Goal: Check status: Check status

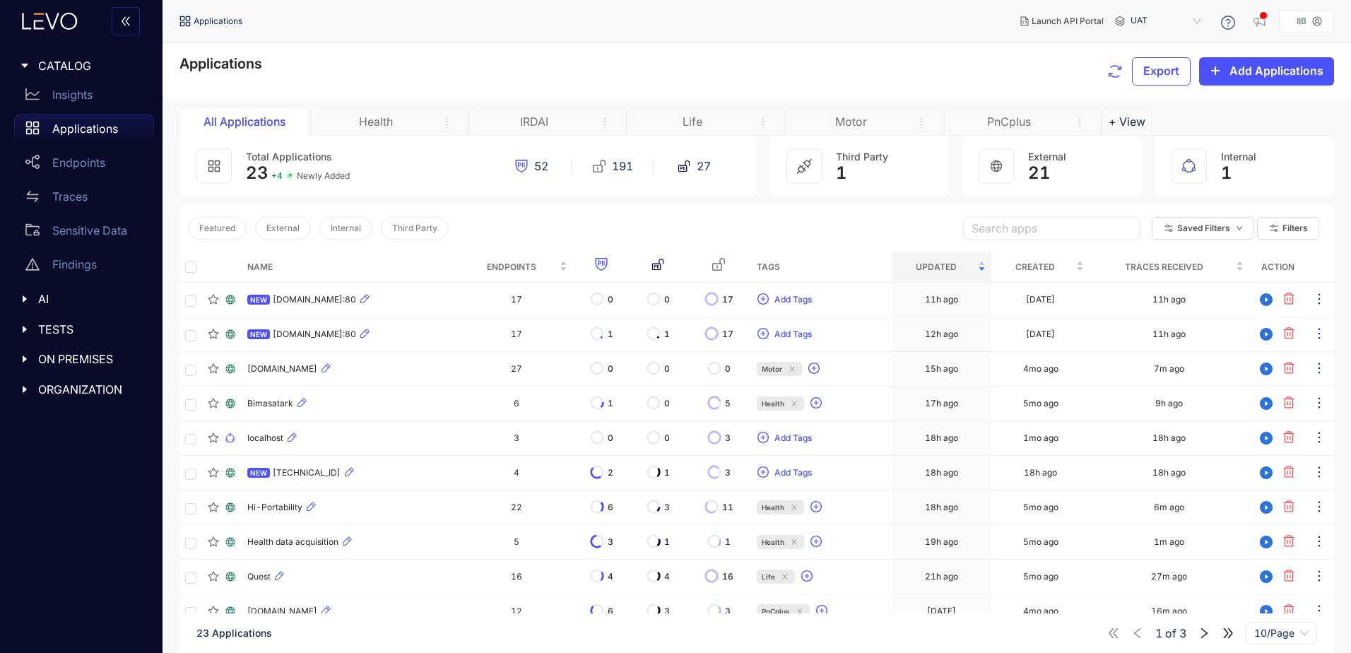
click at [887, 128] on div "Motor" at bounding box center [851, 121] width 106 height 13
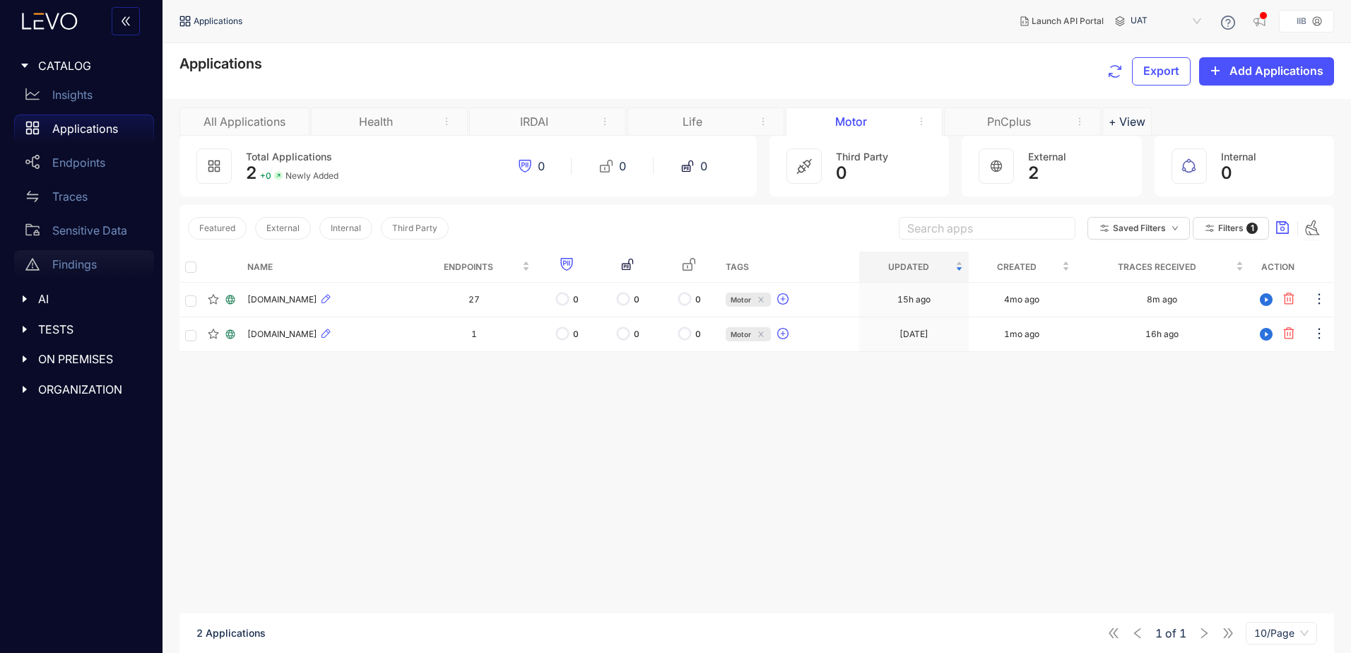
click at [81, 264] on p "Findings" at bounding box center [74, 264] width 45 height 13
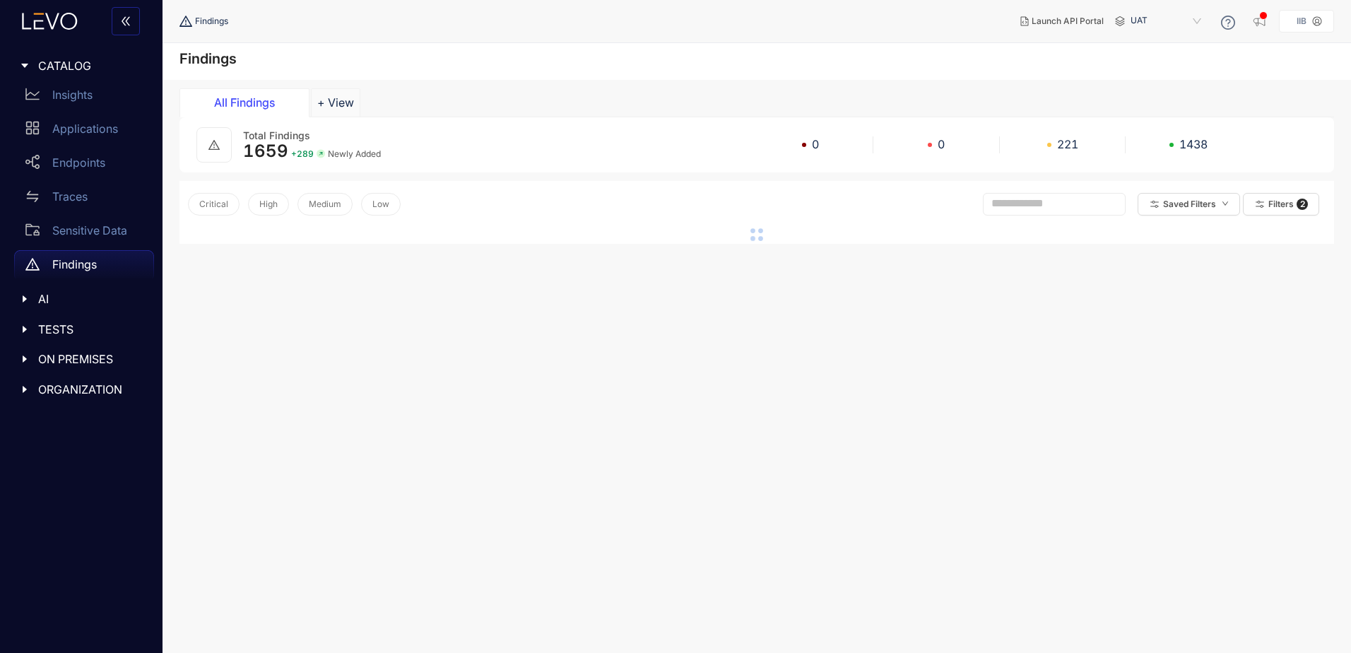
click at [75, 323] on span "TESTS" at bounding box center [90, 329] width 105 height 13
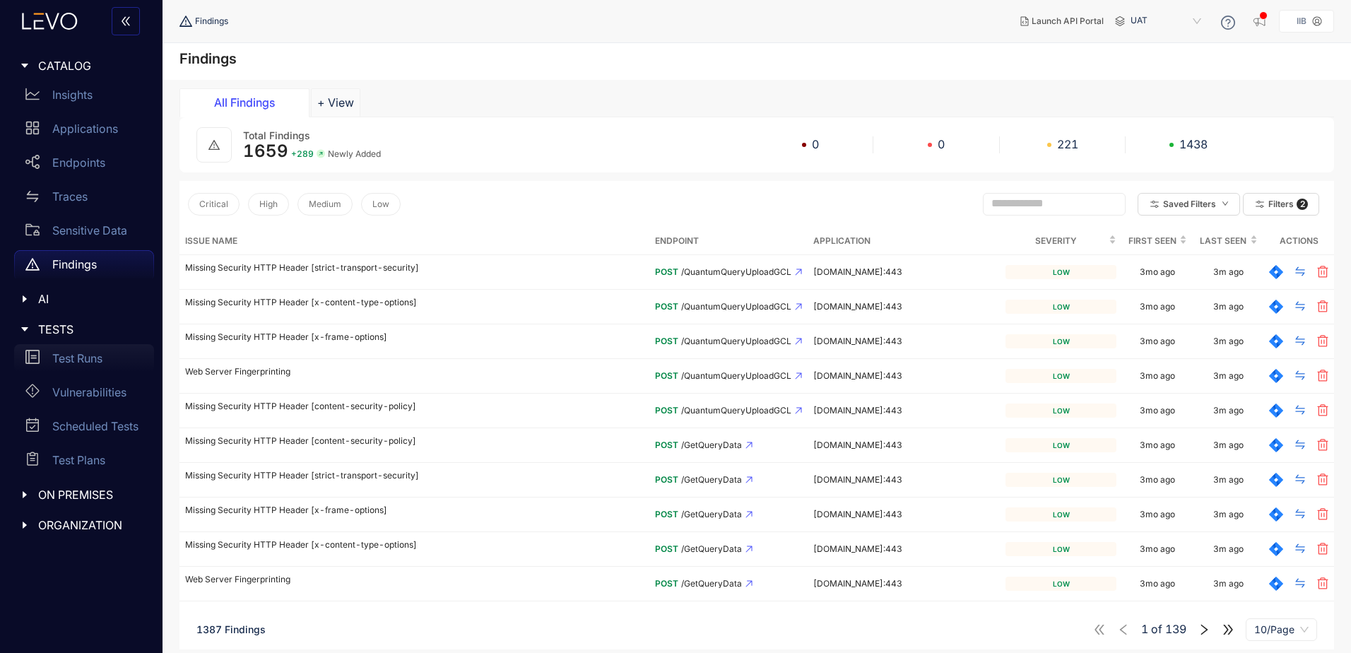
click at [101, 362] on p "Test Runs" at bounding box center [77, 358] width 50 height 13
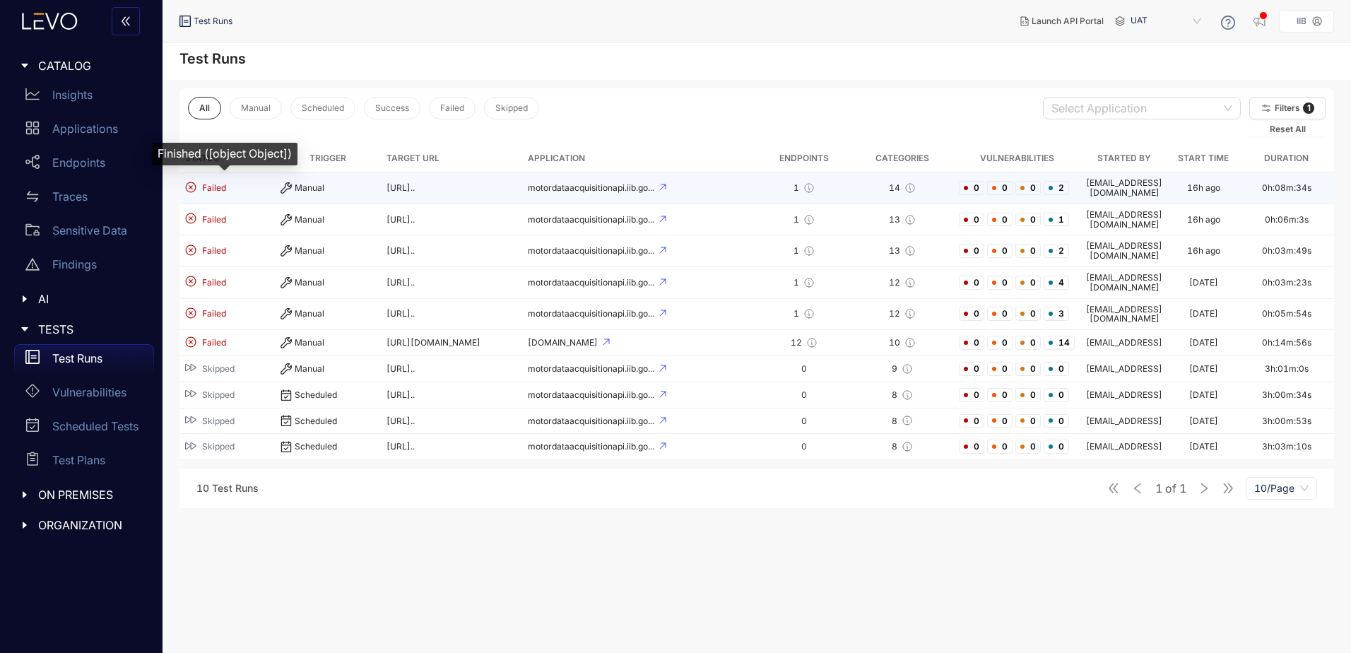
click at [218, 186] on span "Failed" at bounding box center [214, 188] width 24 height 10
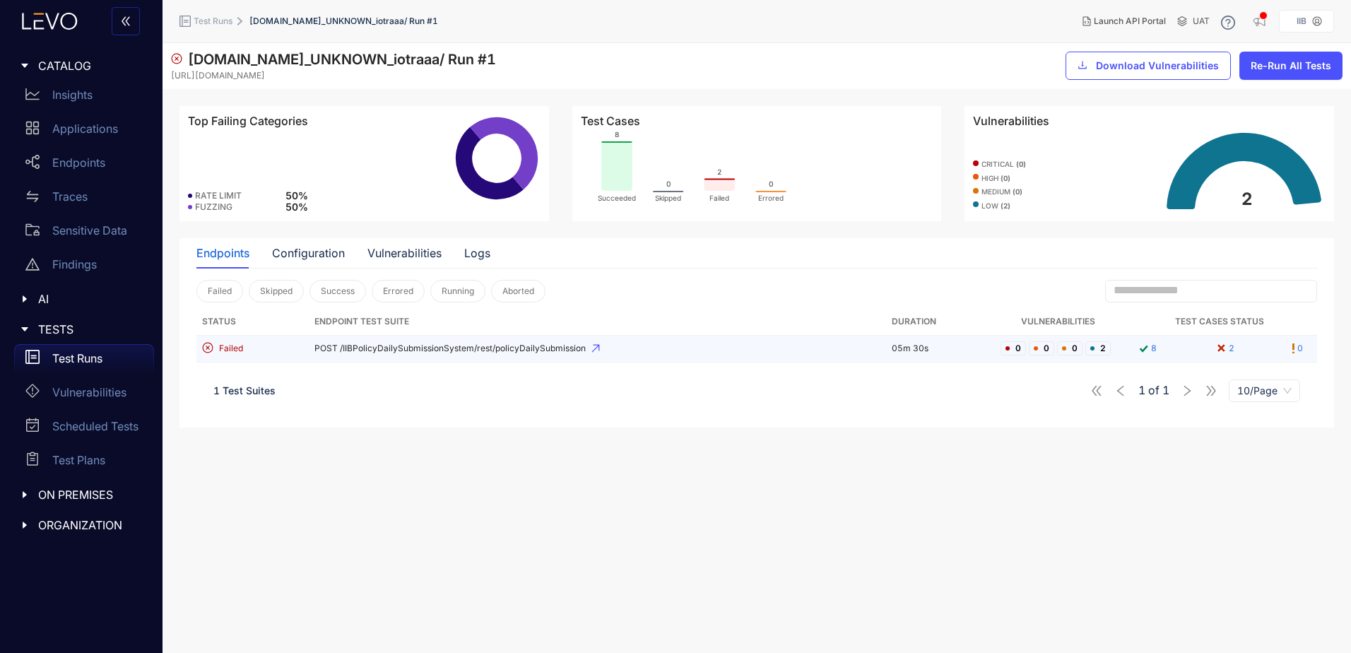
click at [589, 348] on span "POST /IIBPolicyDailySubmissionSystem/rest/policyDailySubmission" at bounding box center [598, 348] width 566 height 10
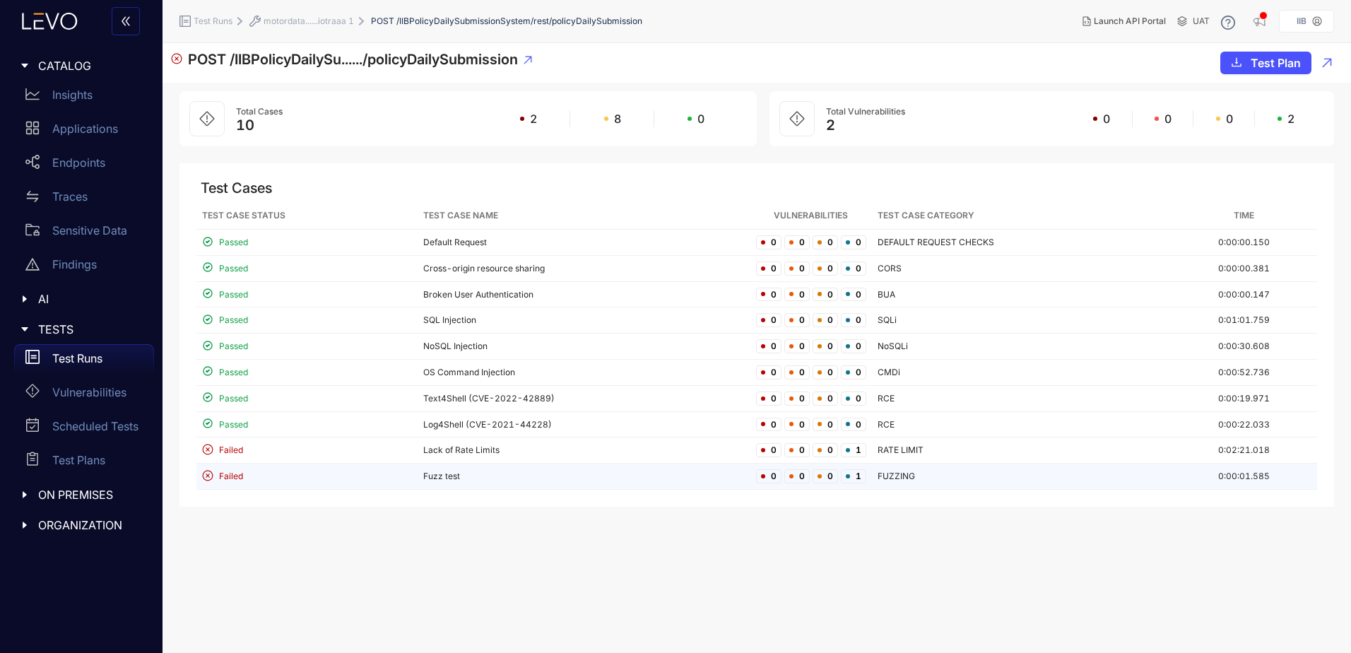
click at [679, 474] on td "Fuzz test" at bounding box center [584, 477] width 333 height 26
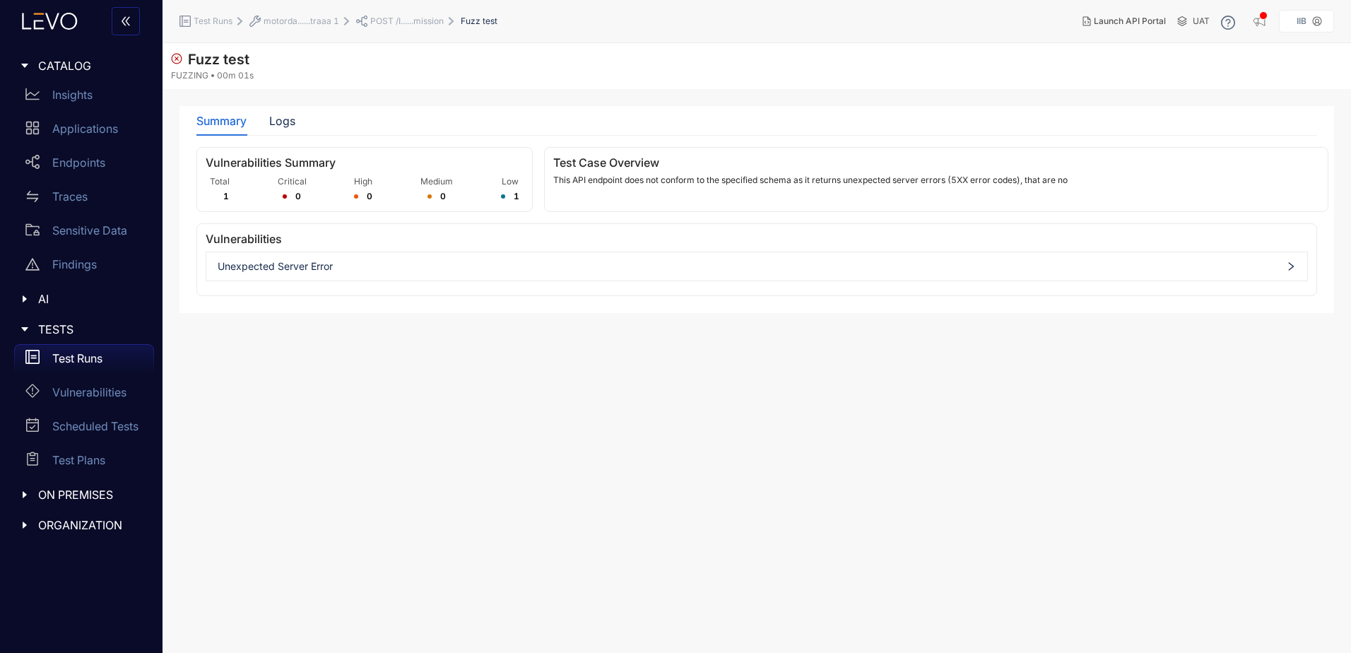
click at [247, 269] on span "Unexpected Server Error" at bounding box center [757, 266] width 1079 height 11
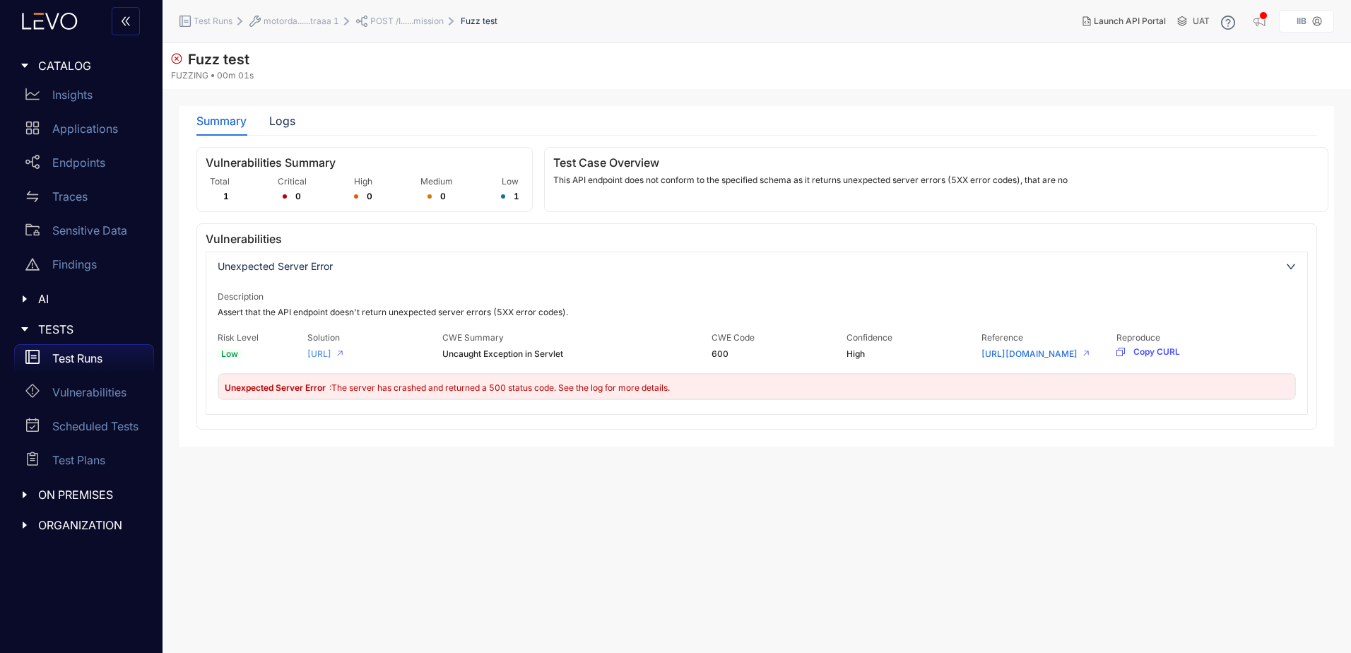
click at [331, 358] on link "[URL]" at bounding box center [319, 354] width 24 height 10
click at [579, 393] on span ": The server has crashed and returned a 500 status code. See the log for more d…" at bounding box center [499, 387] width 341 height 11
click at [612, 393] on span ": The server has crashed and returned a 500 status code. See the log for more d…" at bounding box center [499, 387] width 341 height 11
click at [331, 356] on link "[URL]" at bounding box center [319, 354] width 24 height 10
click at [1032, 359] on link "[URL][DOMAIN_NAME]" at bounding box center [1030, 354] width 96 height 10
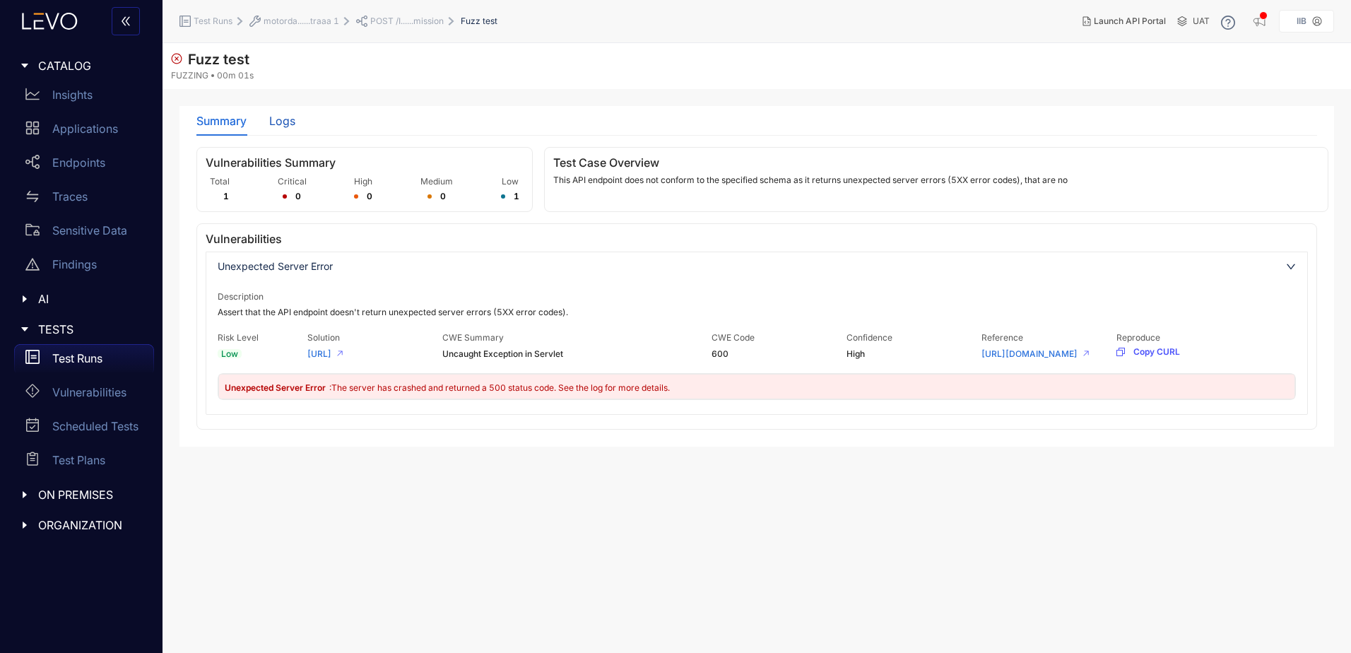
click at [291, 118] on div "Logs" at bounding box center [282, 120] width 26 height 13
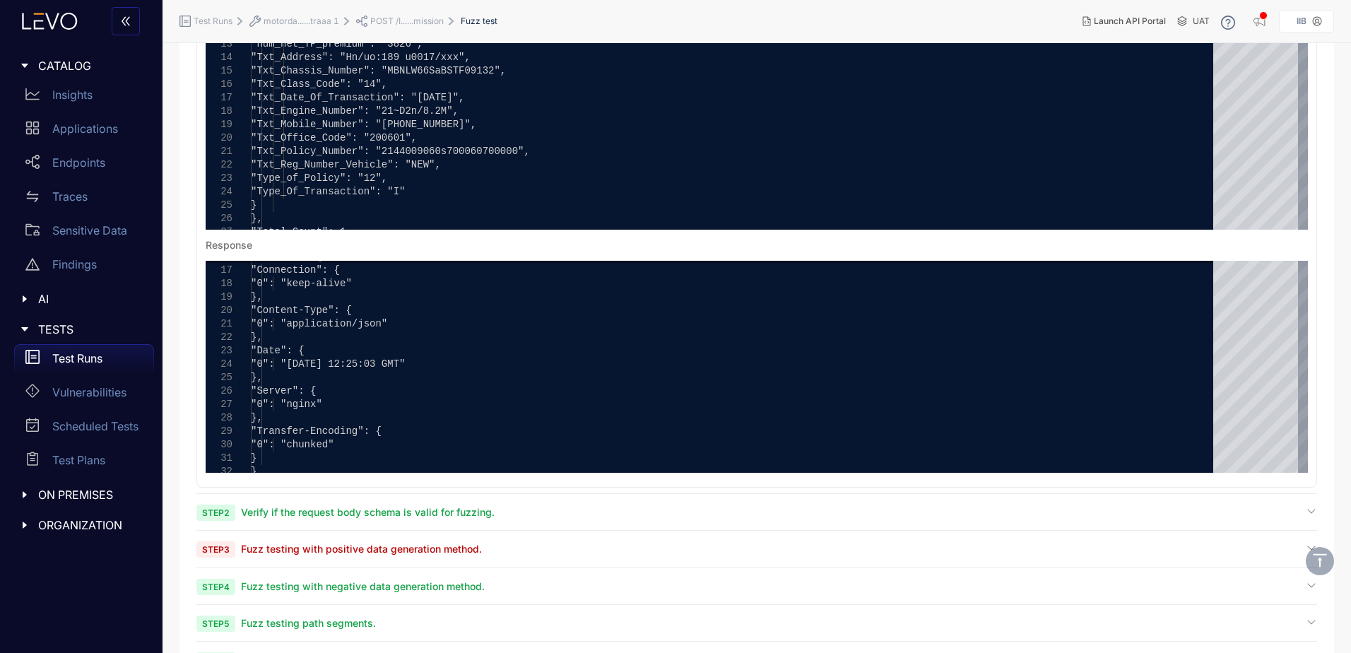
scroll to position [305, 0]
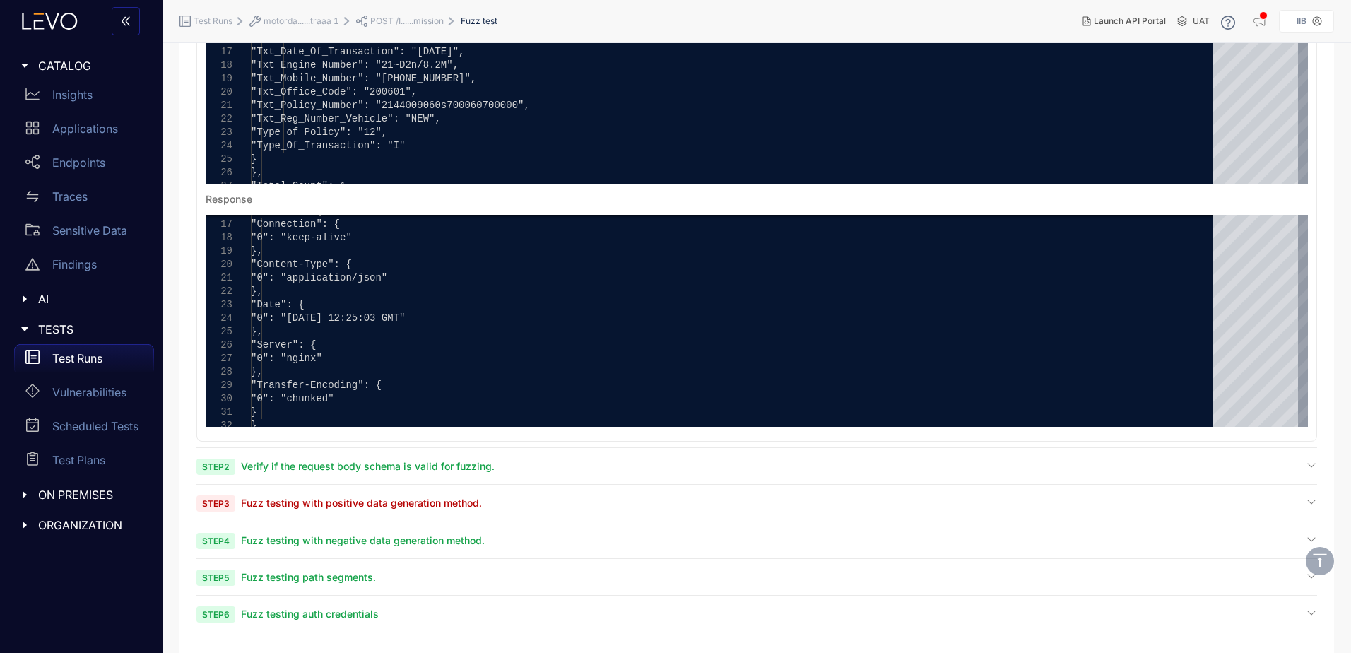
click at [338, 502] on span "Fuzz testing with positive data generation method." at bounding box center [361, 503] width 241 height 12
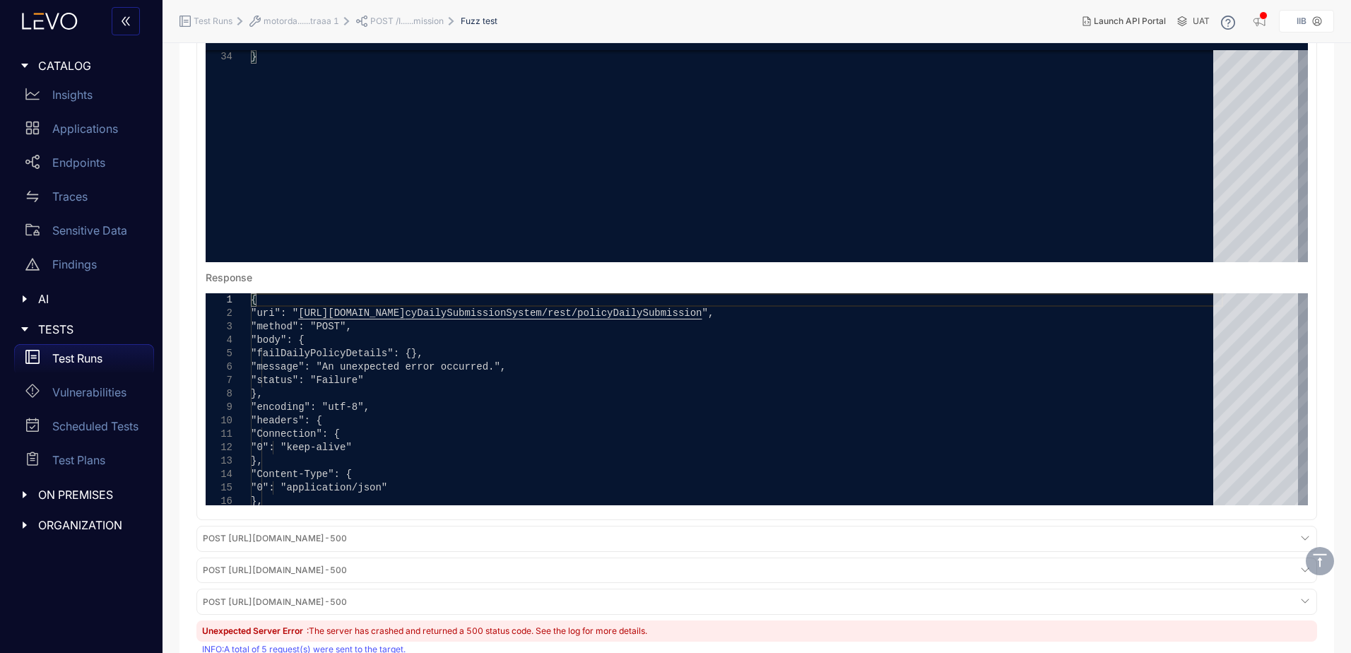
scroll to position [870, 0]
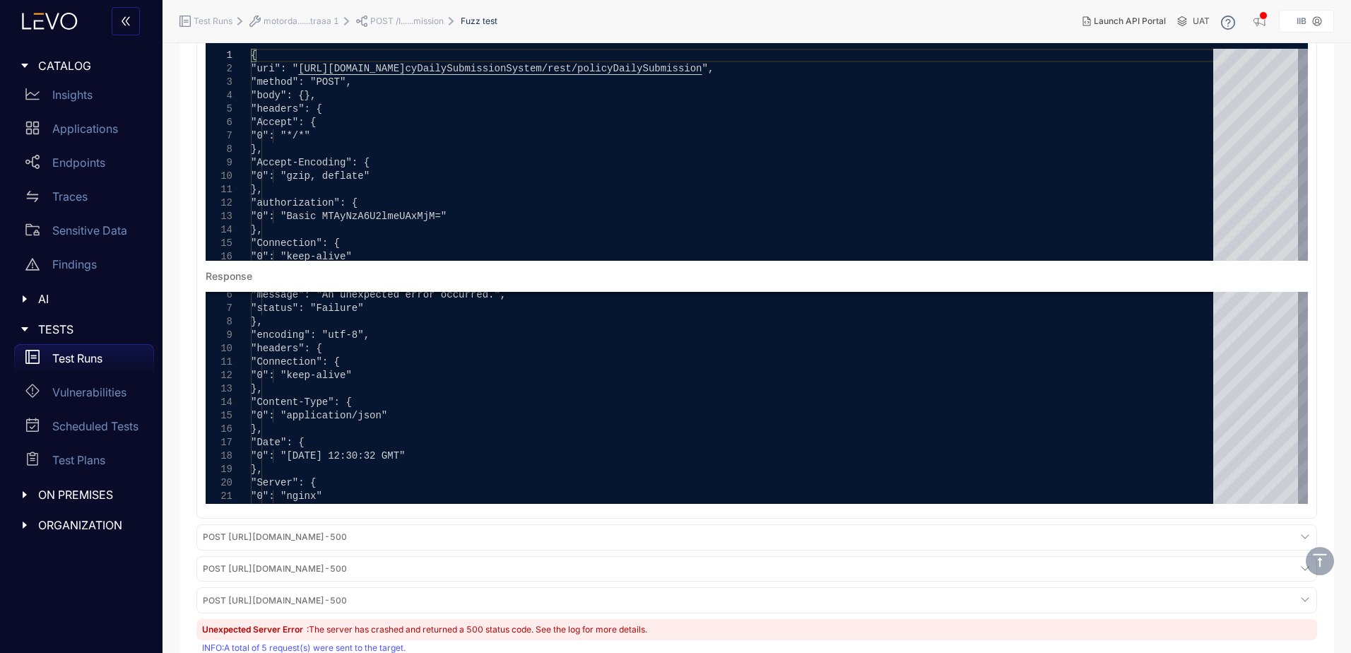
click at [194, 266] on div "Summary Logs Vulnerabilities Summary Total 1 Critical 0 High 0 Medium 0 Low 1 T…" at bounding box center [757, 92] width 1155 height 1713
drag, startPoint x: 327, startPoint y: 93, endPoint x: 264, endPoint y: 93, distance: 62.2
